Goal: Information Seeking & Learning: Learn about a topic

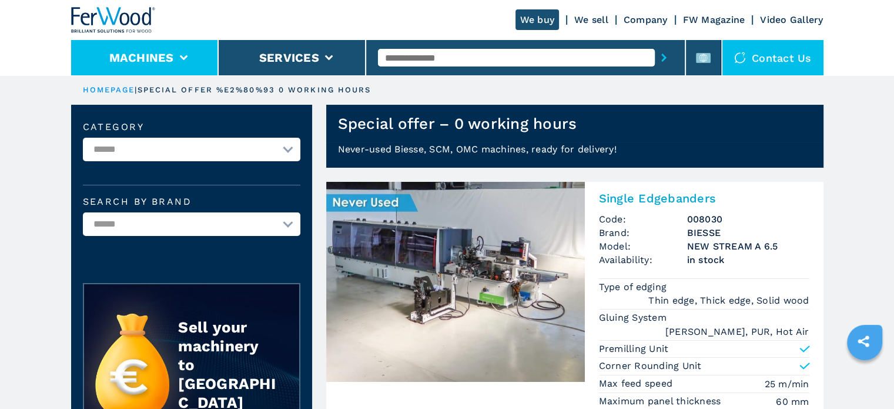
click at [153, 64] on button "Machines" at bounding box center [141, 58] width 65 height 14
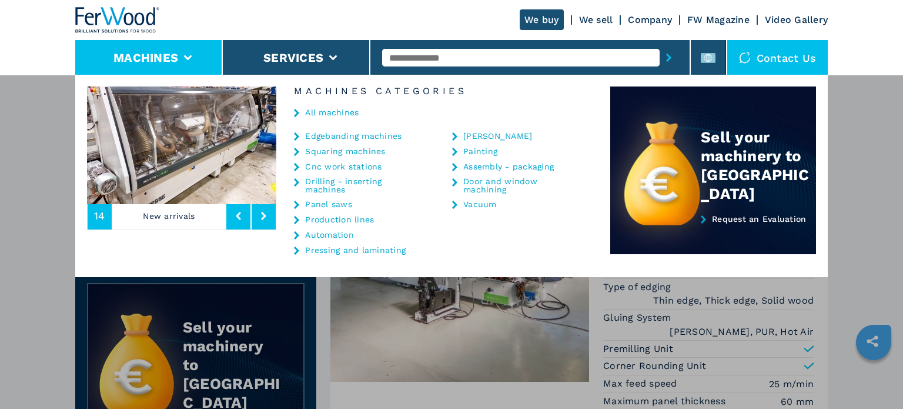
click at [336, 115] on link "All machines" at bounding box center [332, 112] width 54 height 8
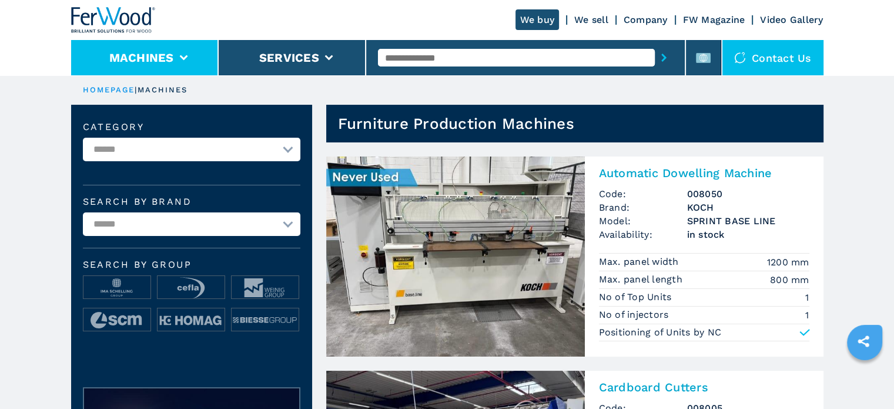
click at [198, 62] on li "Machines" at bounding box center [145, 57] width 148 height 35
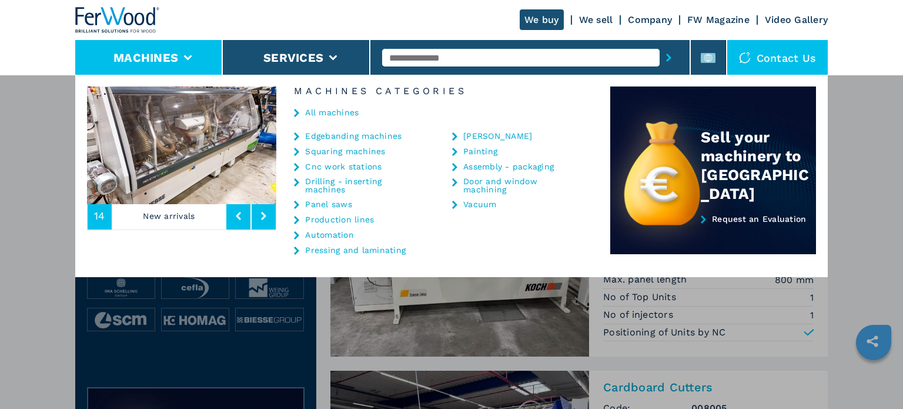
click at [323, 135] on link "Edgebanding machines" at bounding box center [353, 136] width 96 height 8
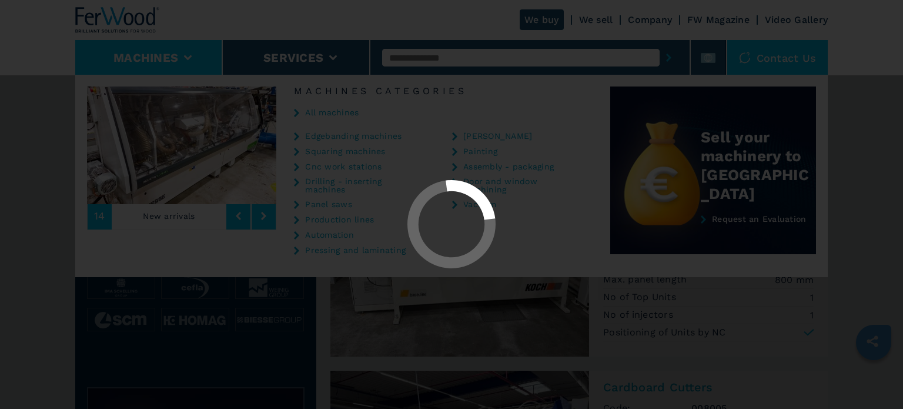
select select "**********"
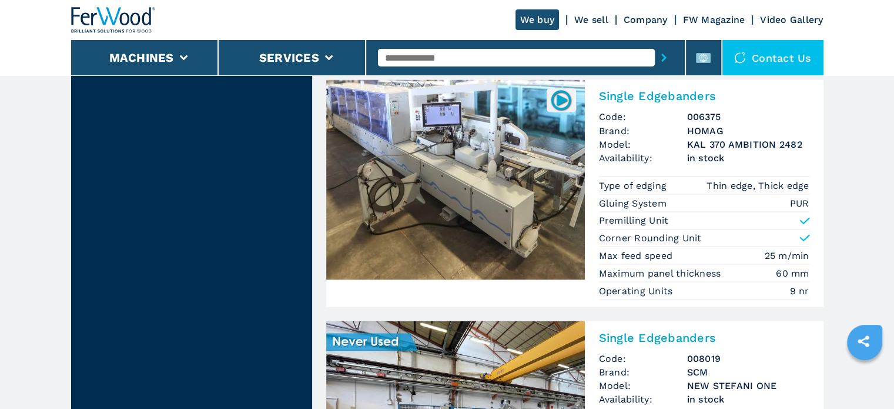
scroll to position [2077, 0]
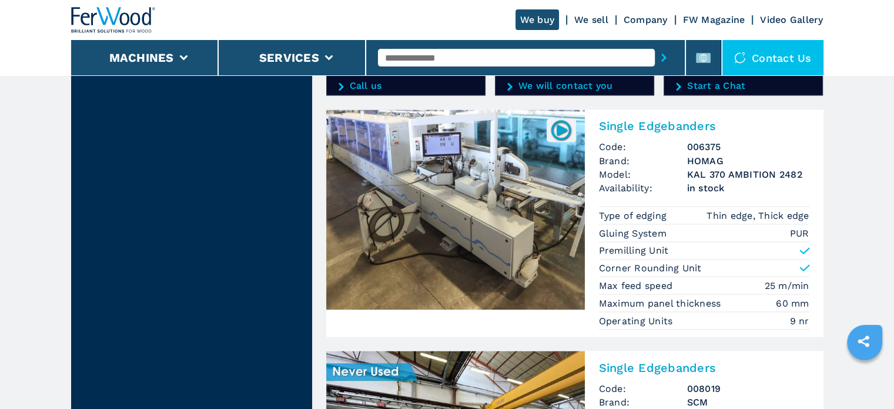
click at [458, 222] on img at bounding box center [455, 209] width 259 height 200
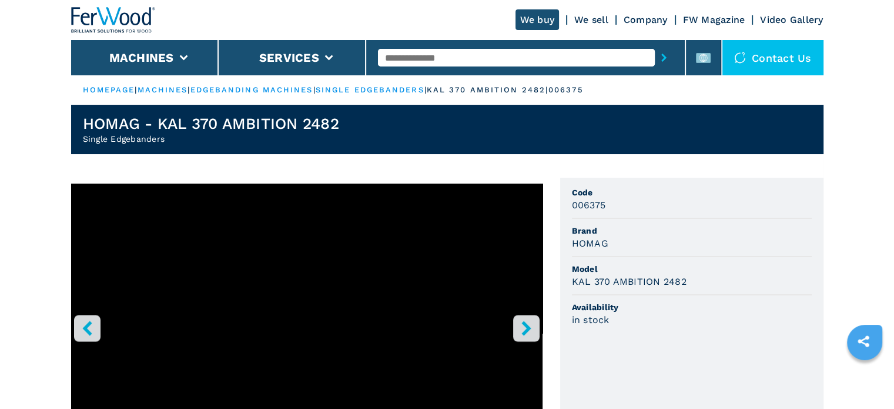
click at [534, 328] on button "right-button" at bounding box center [526, 328] width 26 height 26
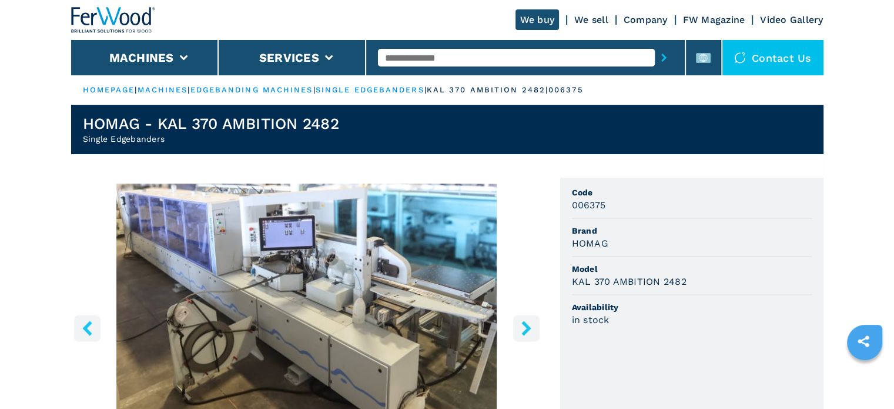
click at [534, 328] on button "right-button" at bounding box center [526, 328] width 26 height 26
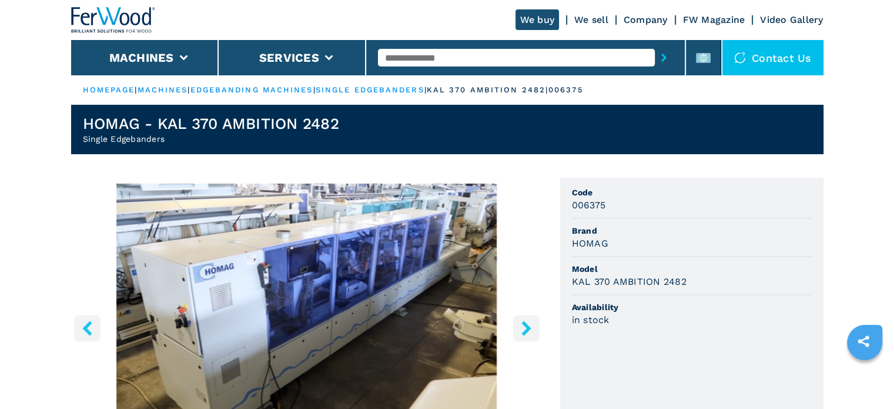
click at [534, 328] on button "right-button" at bounding box center [526, 328] width 26 height 26
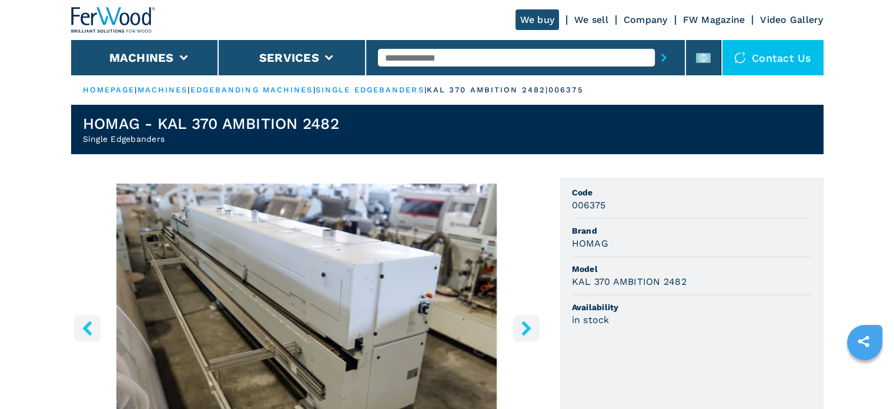
click at [534, 328] on button "right-button" at bounding box center [526, 328] width 26 height 26
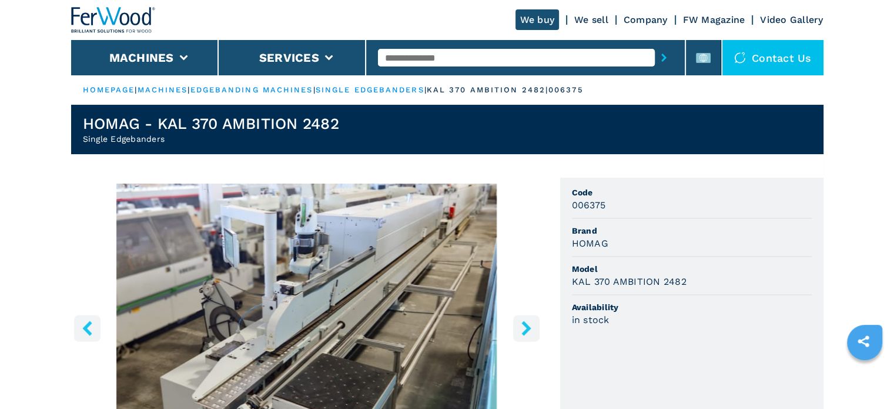
scroll to position [76, 0]
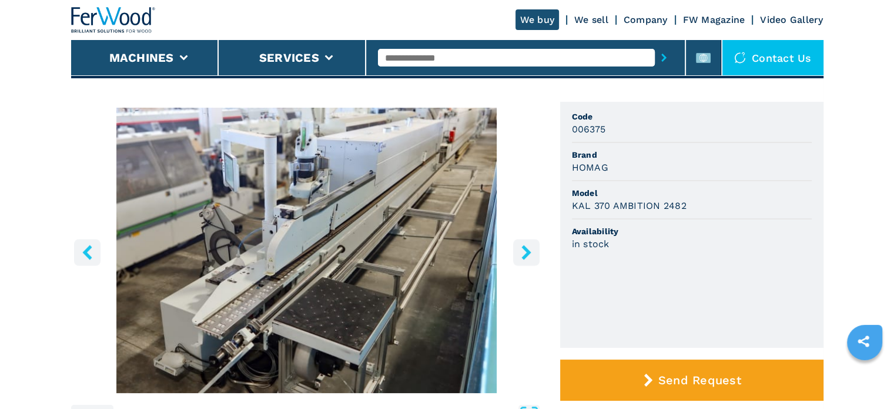
click at [76, 248] on button "left-button" at bounding box center [87, 252] width 26 height 26
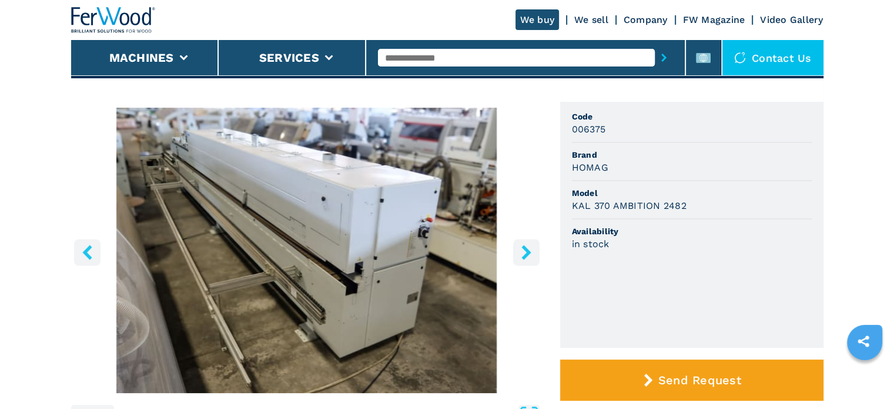
click at [76, 248] on button "left-button" at bounding box center [87, 252] width 26 height 26
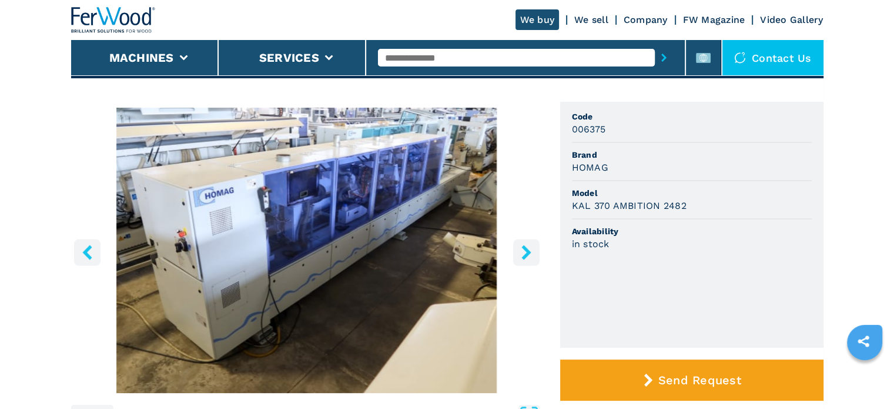
click at [76, 248] on button "left-button" at bounding box center [87, 252] width 26 height 26
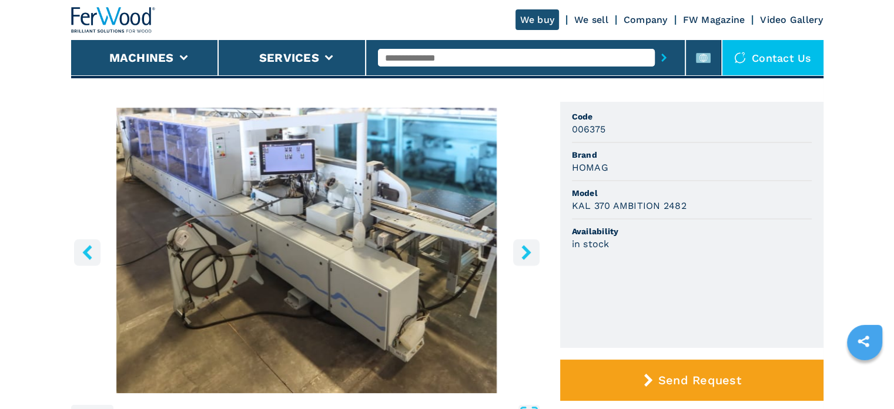
click at [527, 248] on icon "right-button" at bounding box center [526, 252] width 9 height 15
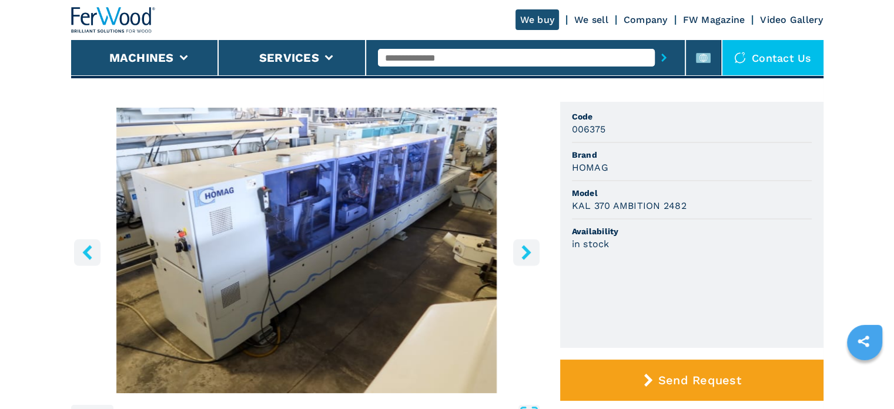
click at [527, 248] on icon "right-button" at bounding box center [526, 252] width 9 height 15
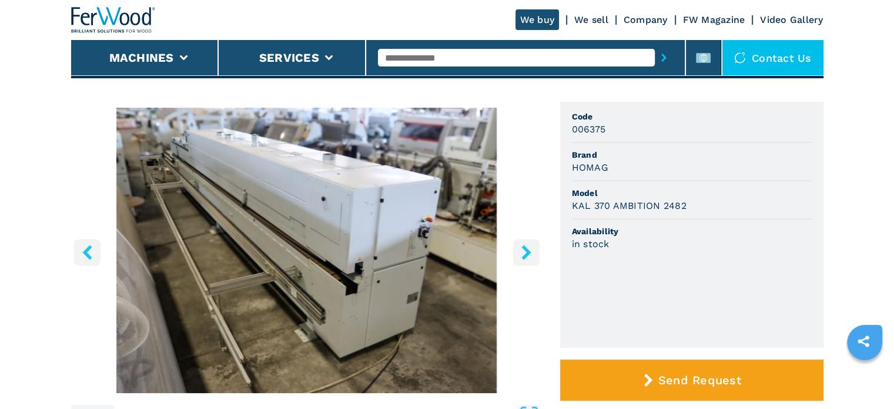
click at [527, 248] on icon "right-button" at bounding box center [526, 252] width 9 height 15
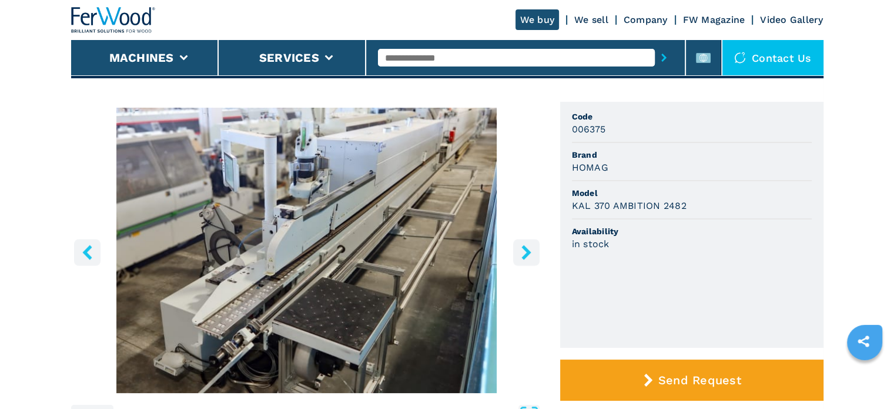
click at [527, 248] on icon "right-button" at bounding box center [526, 252] width 9 height 15
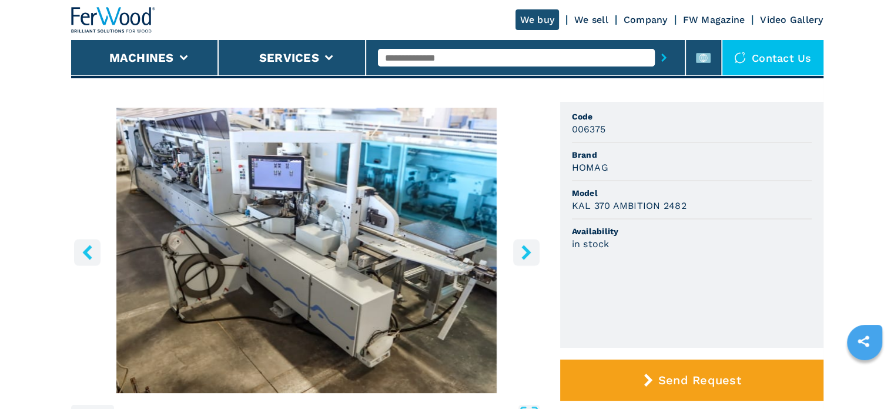
click at [527, 248] on icon "right-button" at bounding box center [526, 252] width 9 height 15
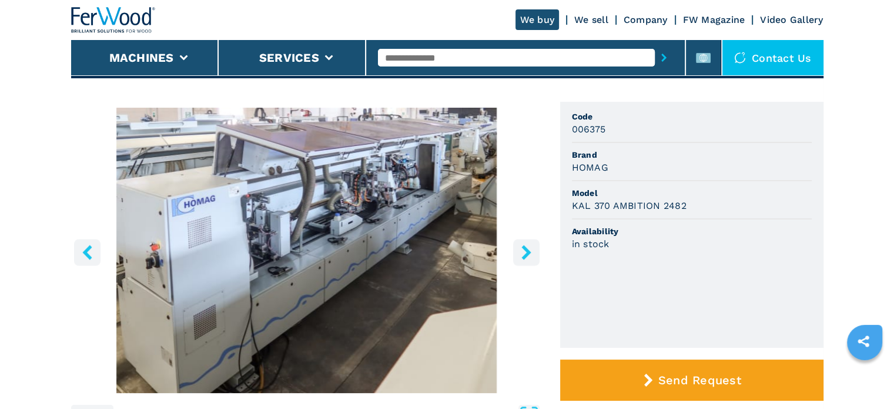
click at [527, 248] on icon "right-button" at bounding box center [526, 252] width 9 height 15
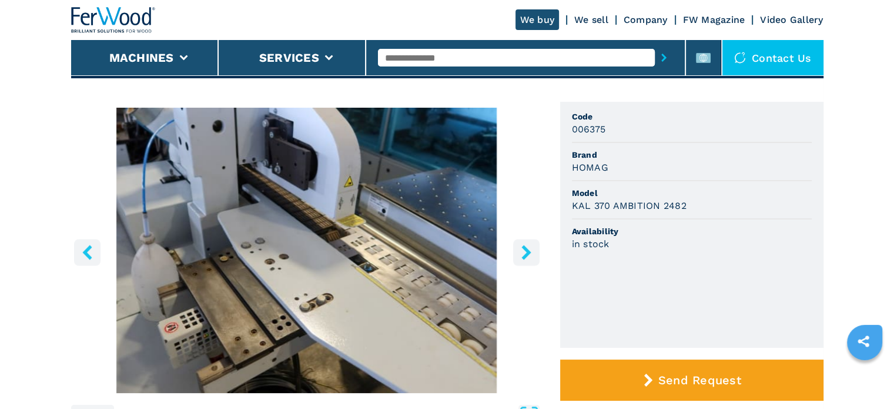
click at [527, 248] on icon "right-button" at bounding box center [526, 252] width 9 height 15
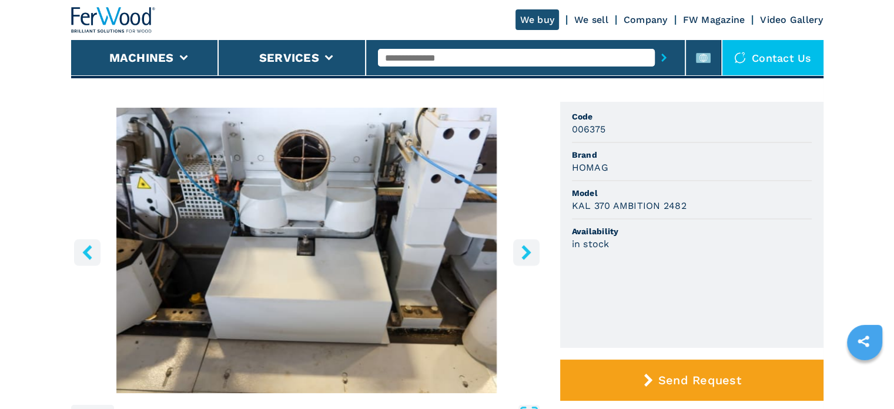
click at [527, 248] on icon "right-button" at bounding box center [526, 252] width 9 height 15
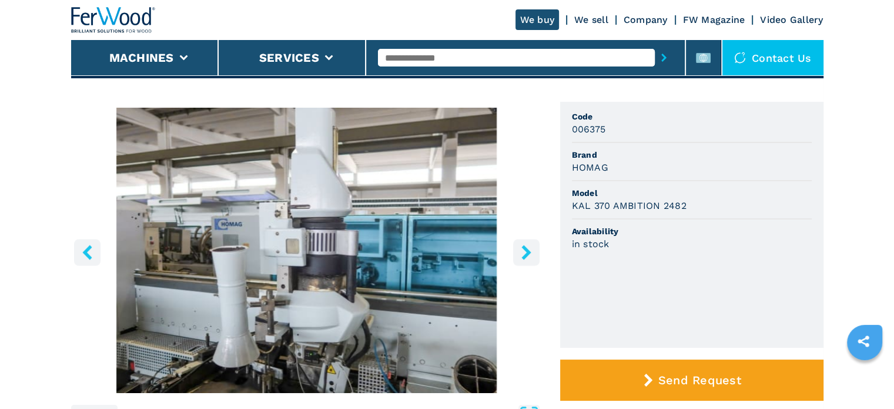
click at [527, 248] on icon "right-button" at bounding box center [526, 252] width 9 height 15
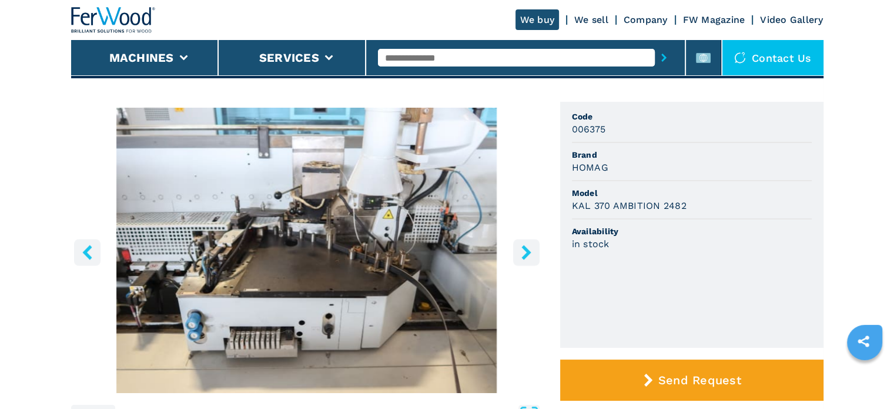
click at [527, 248] on icon "right-button" at bounding box center [526, 252] width 9 height 15
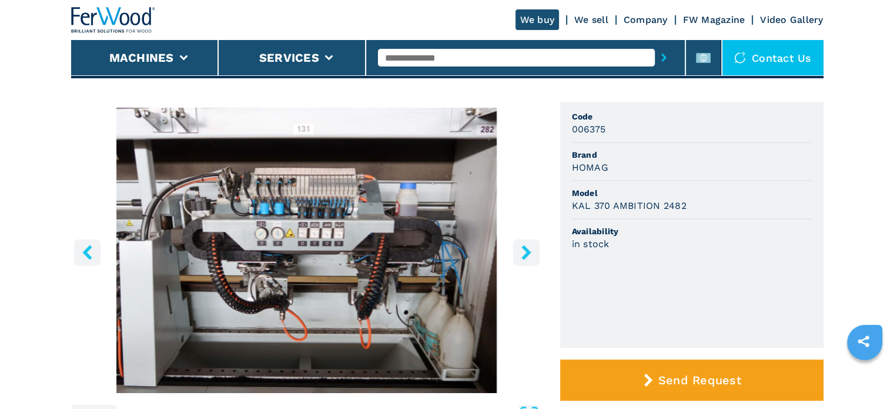
click at [527, 248] on icon "right-button" at bounding box center [526, 252] width 9 height 15
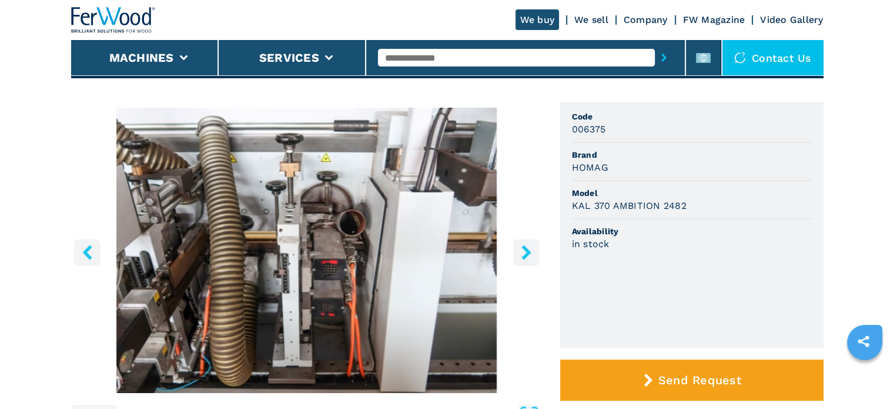
click at [527, 248] on icon "right-button" at bounding box center [526, 252] width 9 height 15
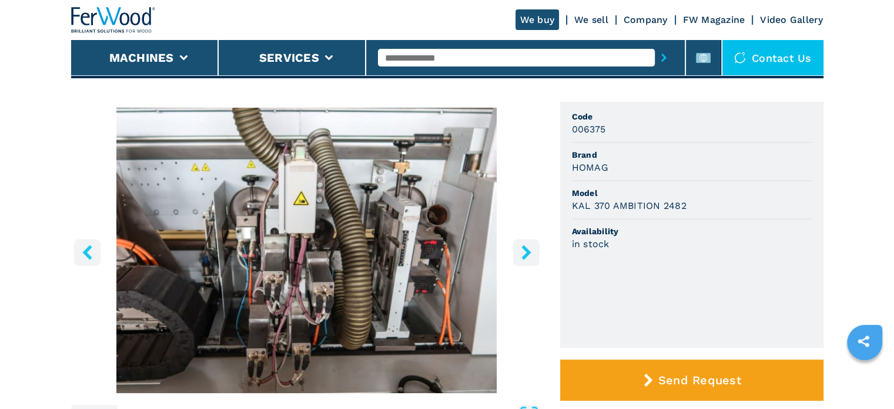
click at [527, 248] on icon "right-button" at bounding box center [526, 252] width 9 height 15
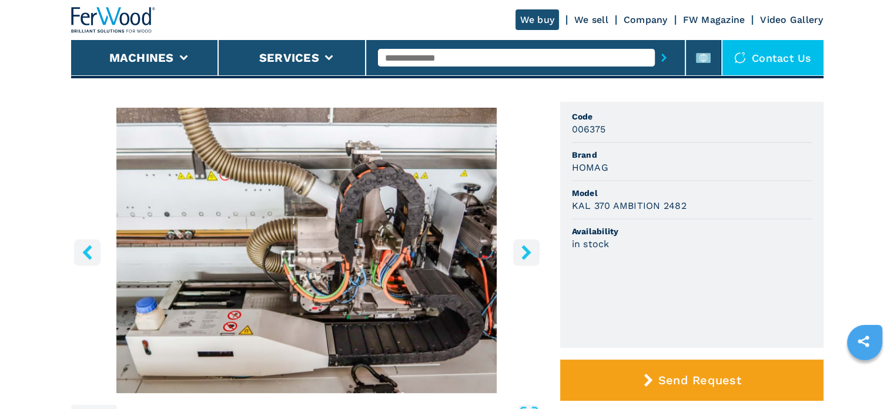
click at [527, 248] on icon "right-button" at bounding box center [526, 252] width 9 height 15
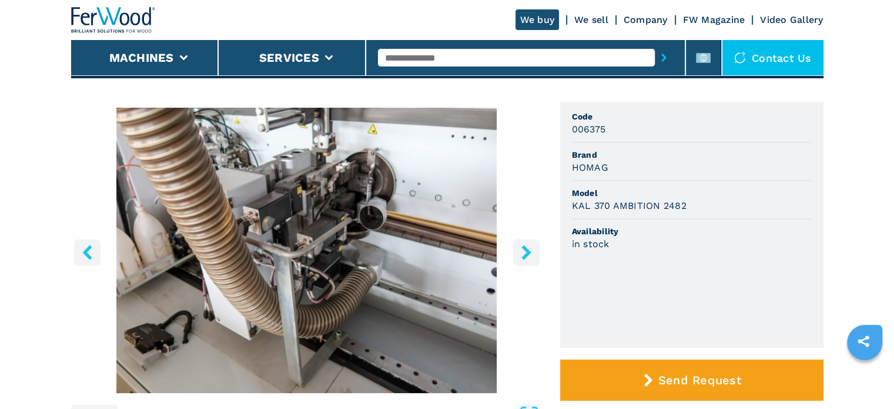
click at [527, 248] on icon "right-button" at bounding box center [526, 252] width 9 height 15
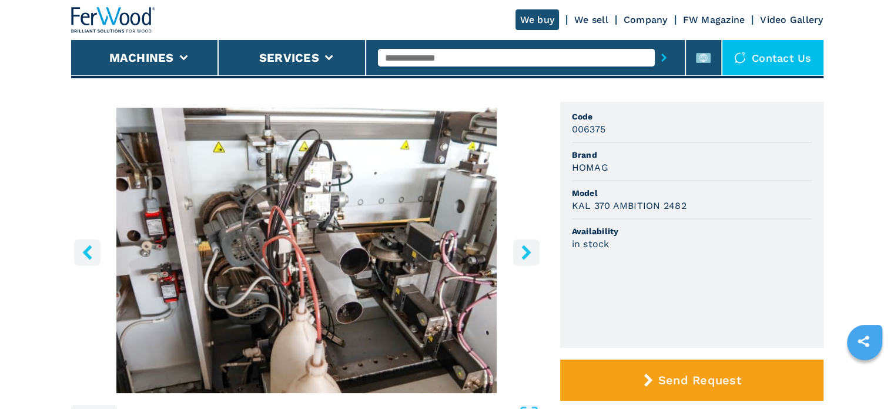
click at [527, 248] on icon "right-button" at bounding box center [526, 252] width 9 height 15
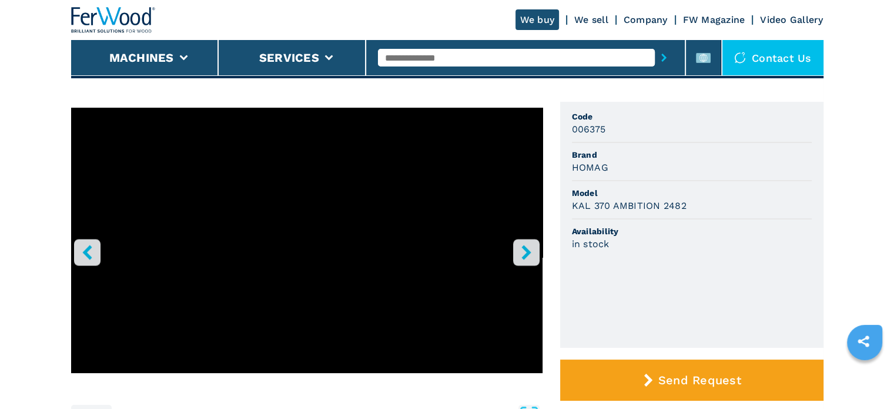
click at [527, 248] on icon "right-button" at bounding box center [526, 252] width 9 height 15
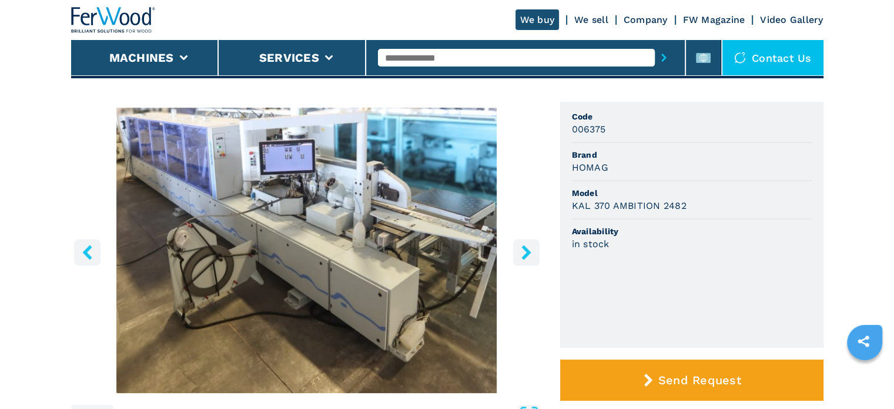
click at [527, 248] on icon "right-button" at bounding box center [526, 252] width 9 height 15
click at [120, 22] on img at bounding box center [113, 20] width 85 height 26
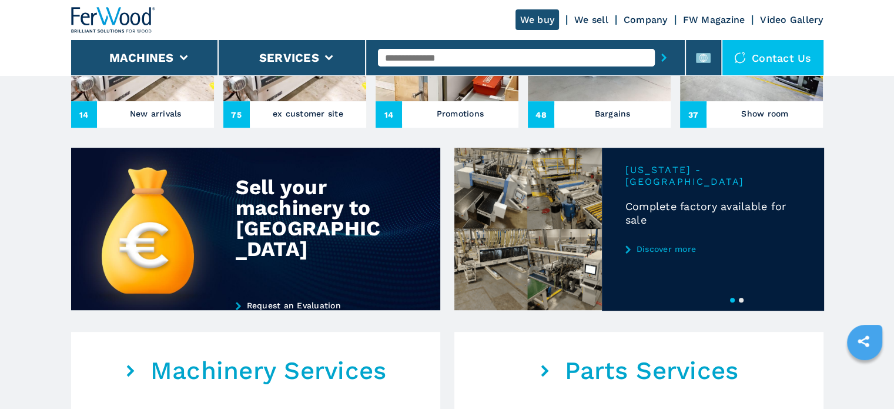
scroll to position [497, 0]
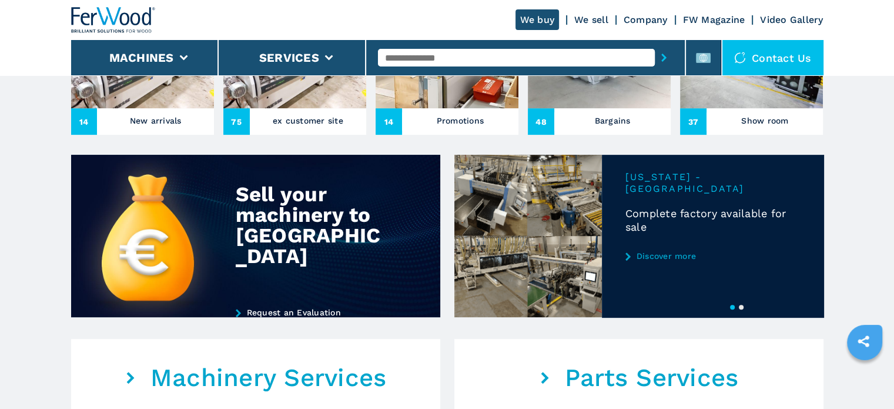
click at [743, 306] on button "2" at bounding box center [741, 307] width 5 height 5
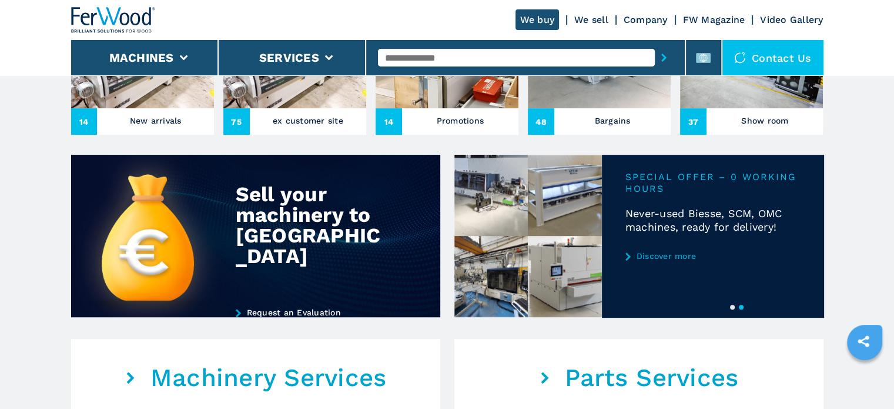
click at [684, 252] on link "Discover more" at bounding box center [713, 255] width 175 height 9
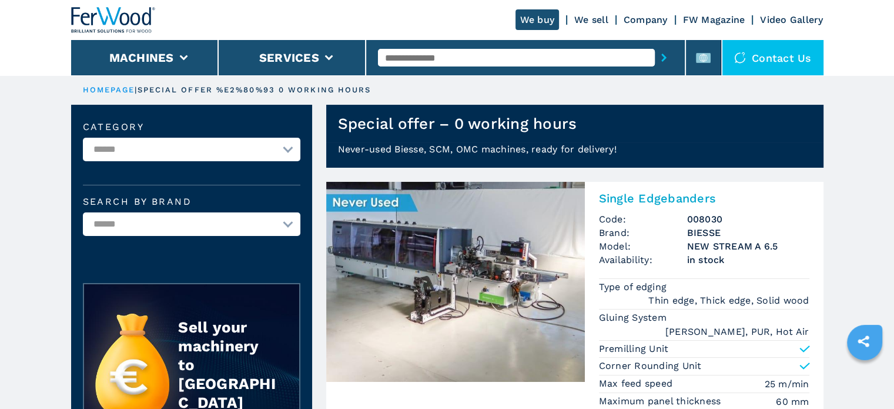
click at [132, 21] on img at bounding box center [113, 20] width 85 height 26
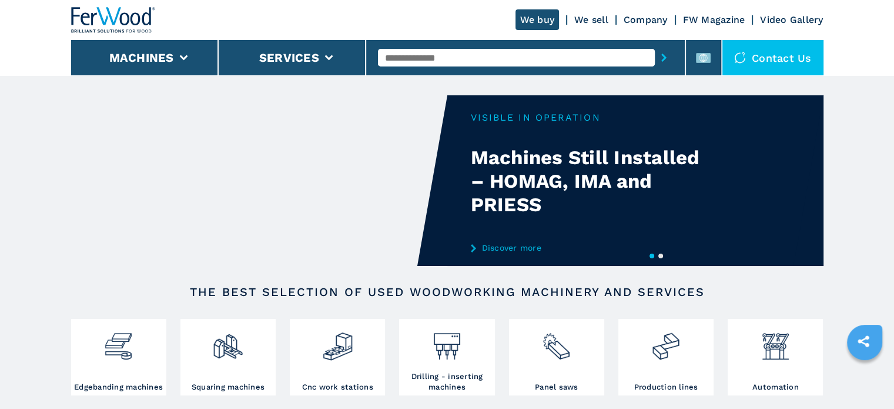
click at [662, 253] on button "2" at bounding box center [661, 255] width 5 height 5
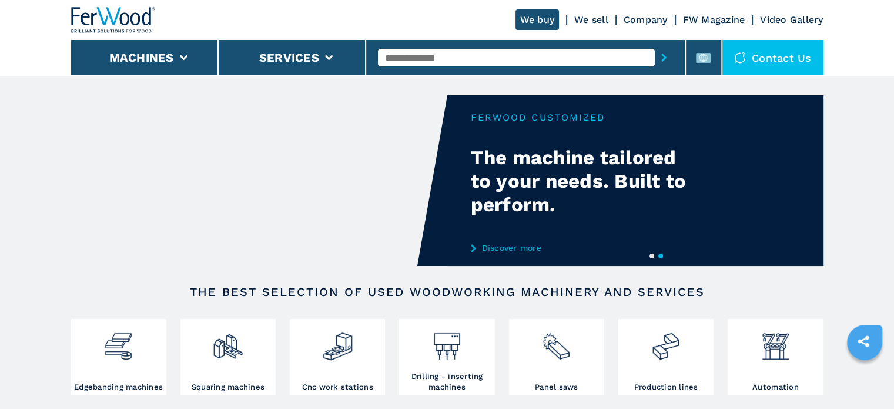
click at [525, 246] on link "Discover more" at bounding box center [586, 247] width 230 height 9
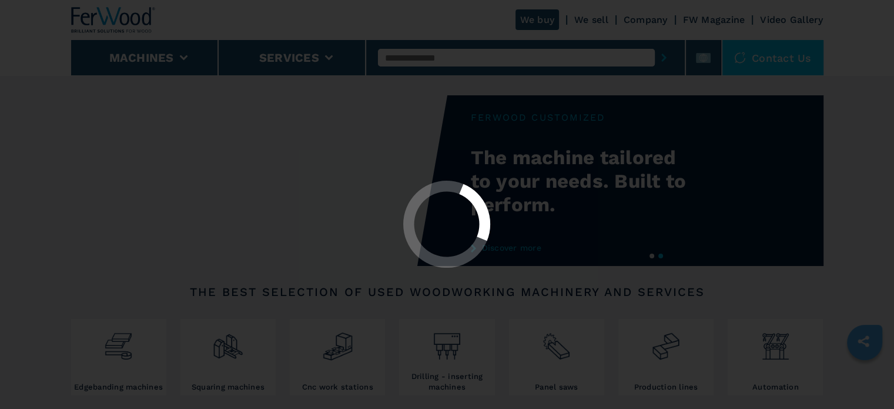
select select "**********"
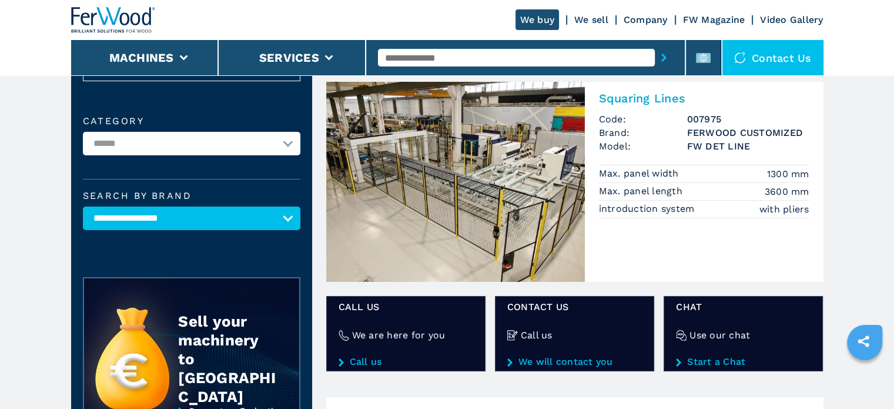
scroll to position [79, 0]
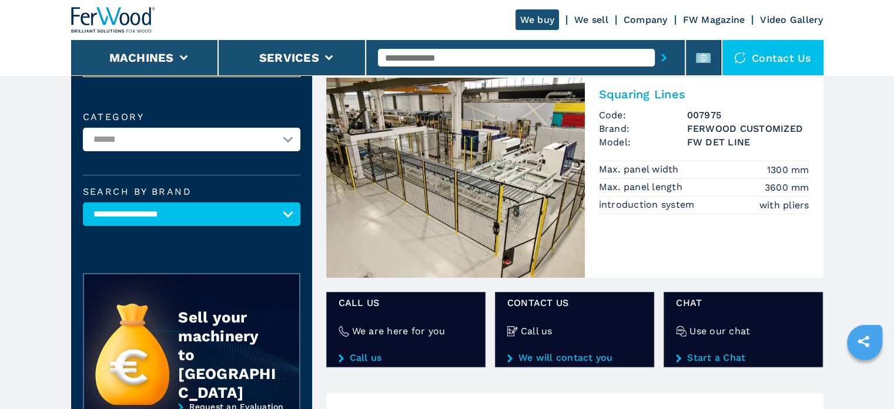
click at [540, 195] on img at bounding box center [455, 178] width 259 height 200
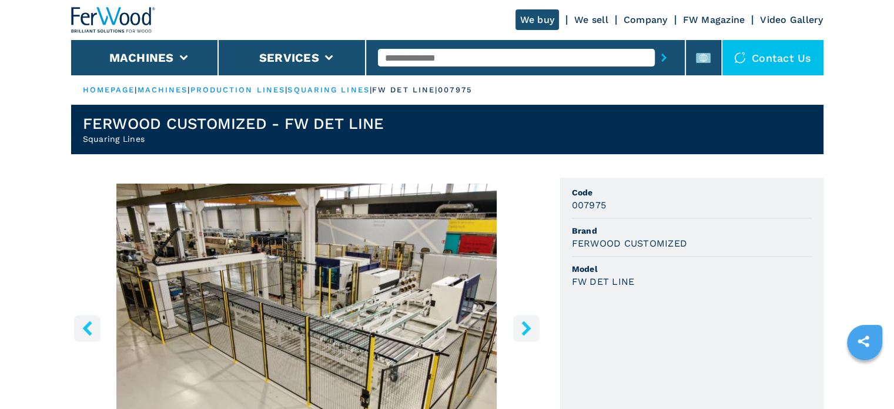
click at [523, 323] on icon "right-button" at bounding box center [526, 327] width 9 height 15
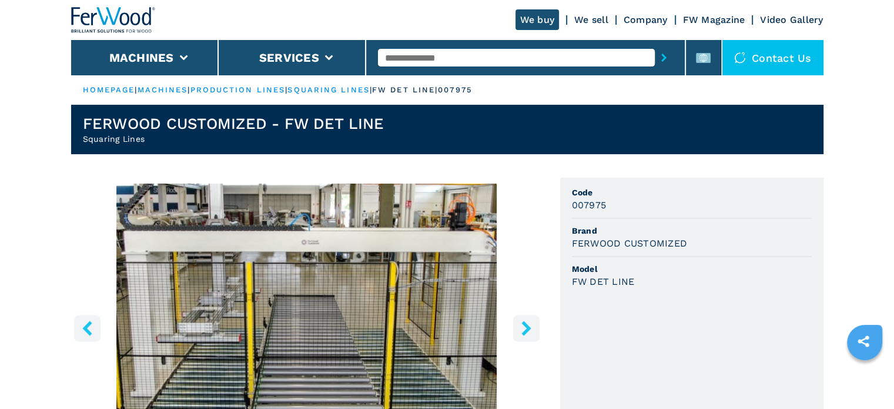
scroll to position [120, 0]
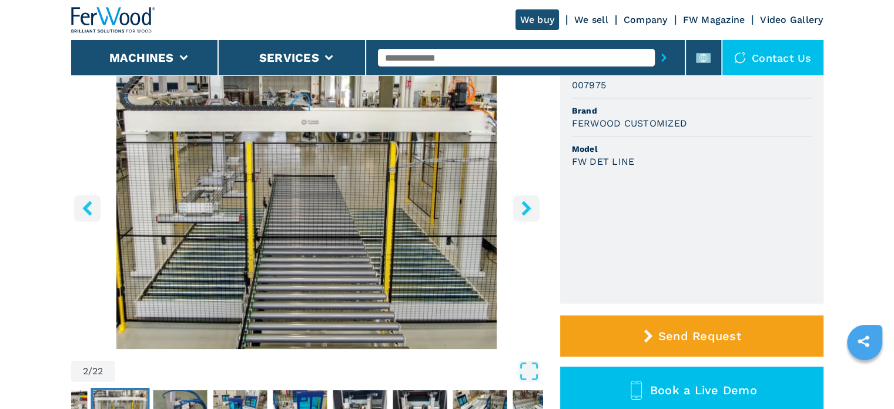
click at [526, 209] on icon "right-button" at bounding box center [526, 208] width 9 height 15
